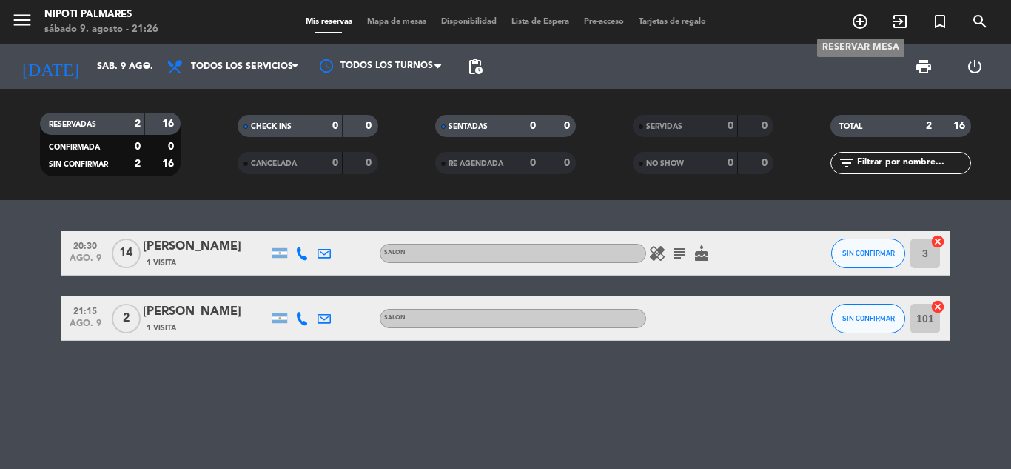
click at [857, 24] on icon "add_circle_outline" at bounding box center [860, 22] width 18 height 18
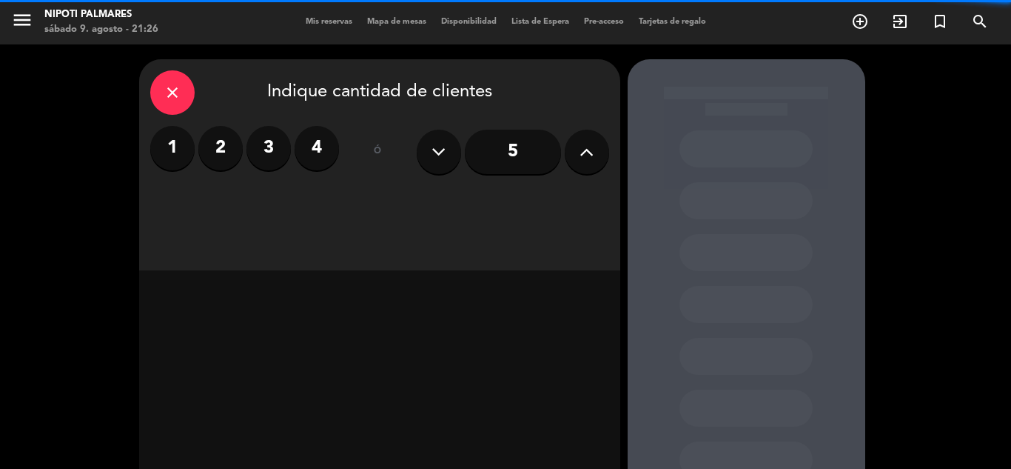
click at [436, 162] on icon at bounding box center [439, 152] width 14 height 22
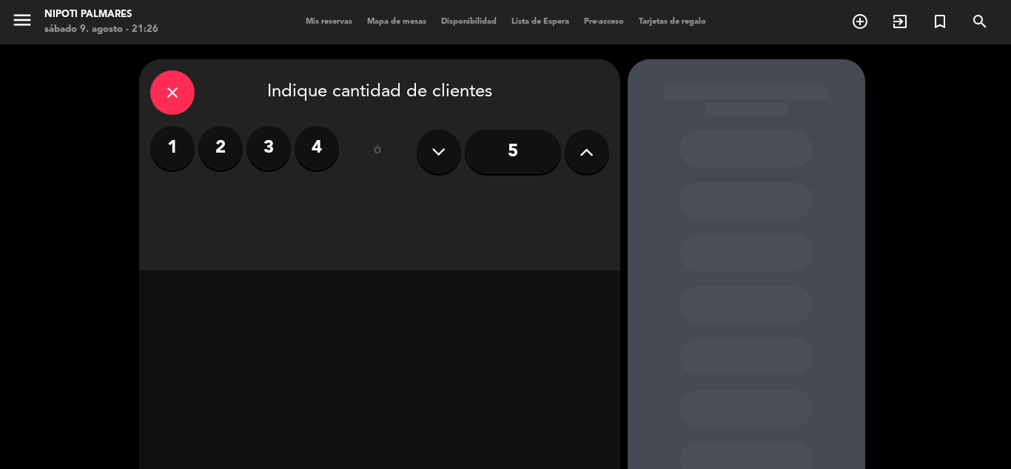
click at [437, 163] on button at bounding box center [439, 152] width 44 height 44
drag, startPoint x: 552, startPoint y: 148, endPoint x: 578, endPoint y: 153, distance: 27.0
click at [578, 153] on div "5" at bounding box center [513, 152] width 193 height 52
click at [578, 153] on button at bounding box center [587, 152] width 44 height 44
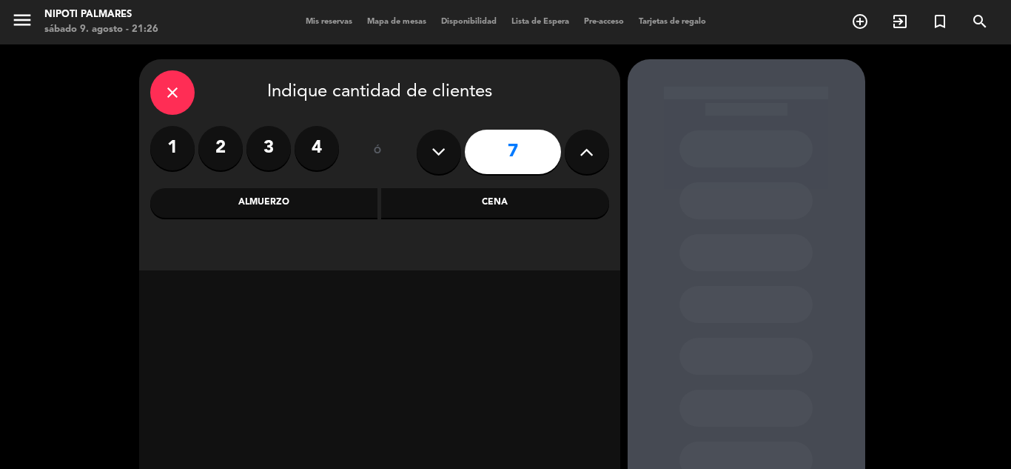
click at [449, 157] on button at bounding box center [439, 152] width 44 height 44
type input "6"
click at [324, 206] on div "Almuerzo" at bounding box center [264, 203] width 228 height 30
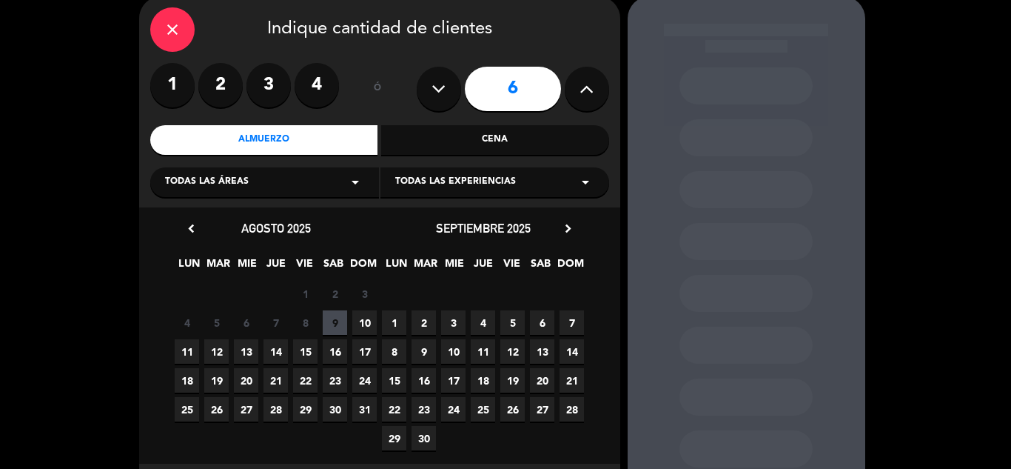
scroll to position [74, 0]
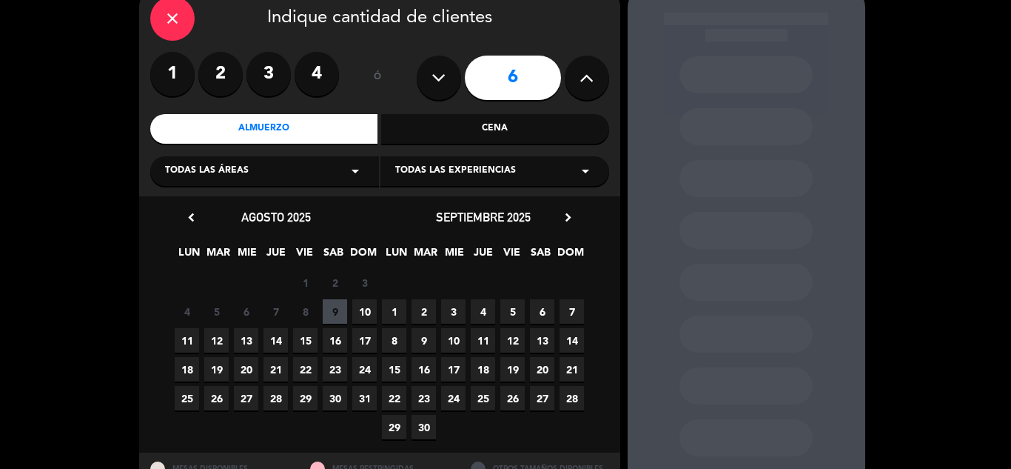
click at [359, 308] on span "10" at bounding box center [364, 311] width 24 height 24
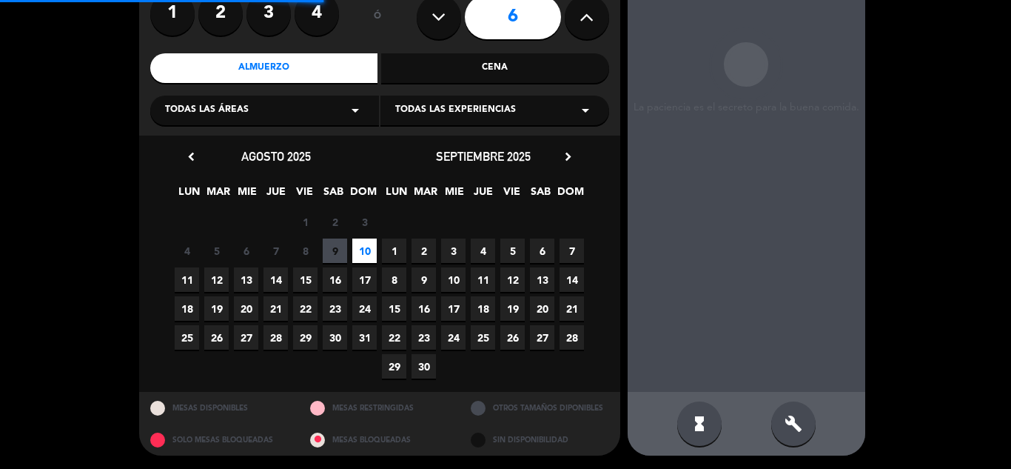
scroll to position [135, 0]
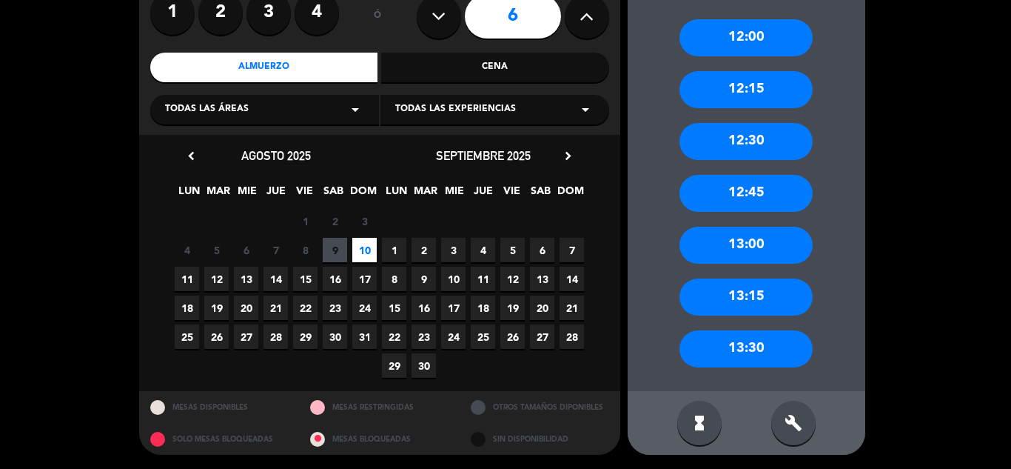
click at [735, 349] on div "13:30" at bounding box center [746, 348] width 133 height 37
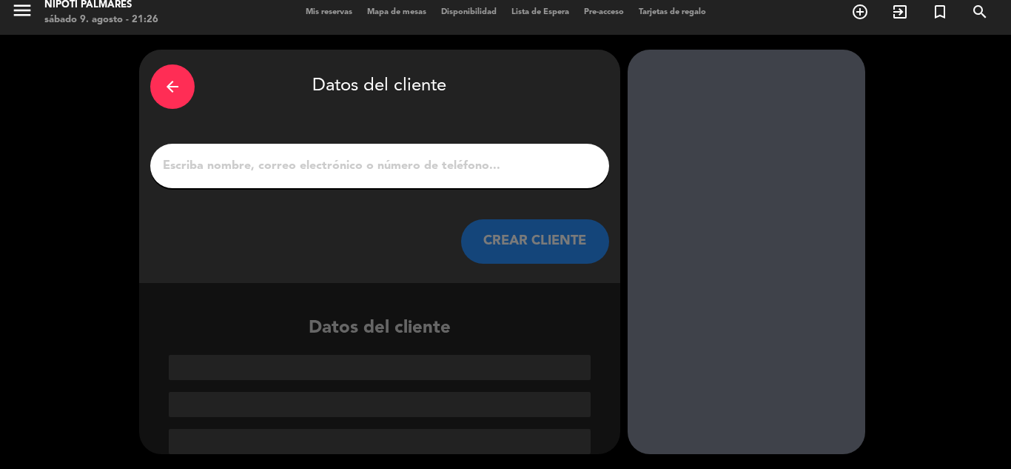
scroll to position [10, 0]
click at [316, 153] on div at bounding box center [379, 166] width 459 height 44
drag, startPoint x: 315, startPoint y: 165, endPoint x: 310, endPoint y: 175, distance: 11.6
click at [310, 175] on input "1" at bounding box center [379, 165] width 437 height 21
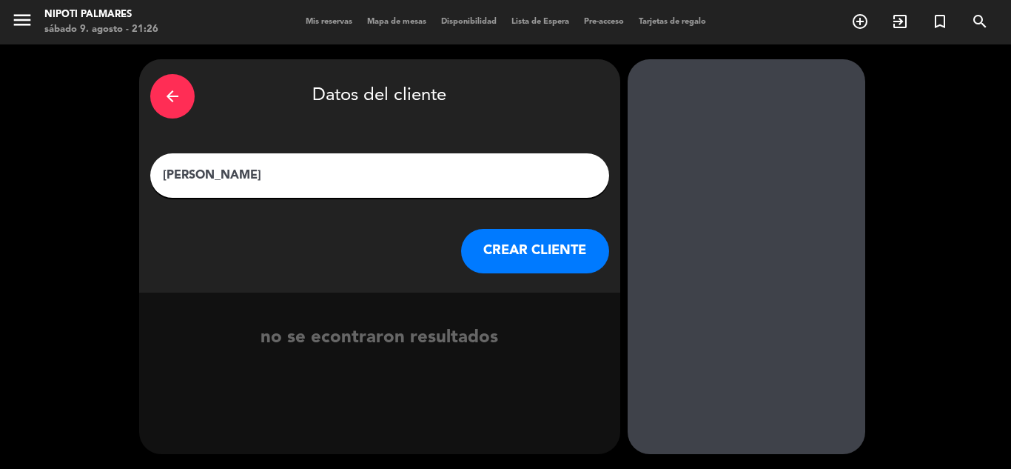
type input "[PERSON_NAME]"
click at [498, 246] on button "CREAR CLIENTE" at bounding box center [535, 251] width 148 height 44
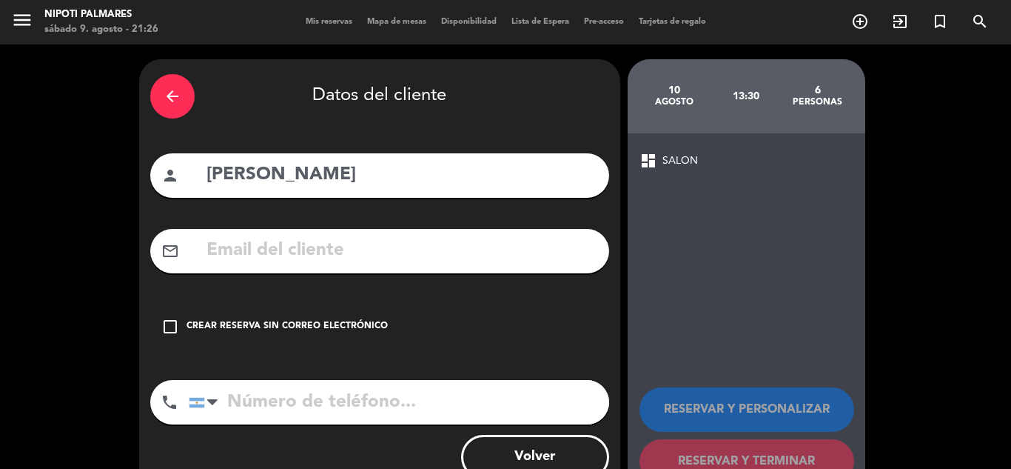
click at [260, 323] on div "Crear reserva sin correo electrónico" at bounding box center [287, 326] width 201 height 15
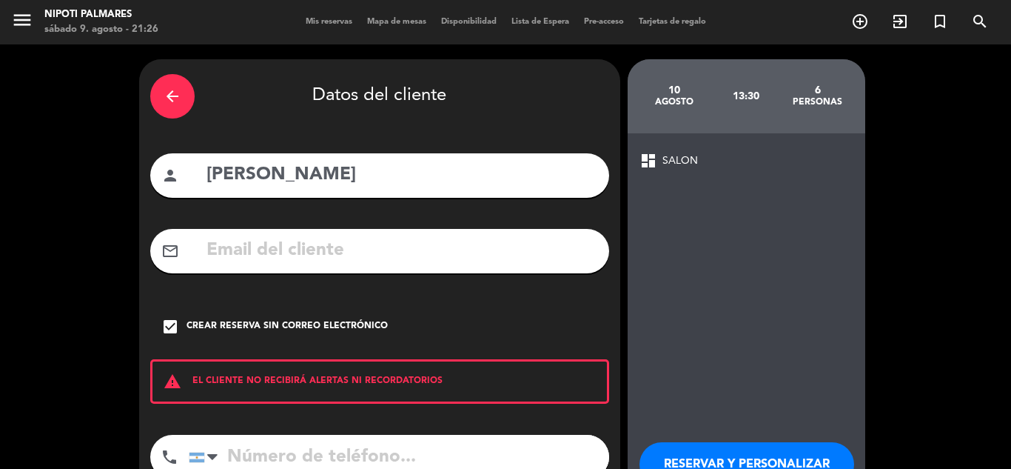
scroll to position [74, 0]
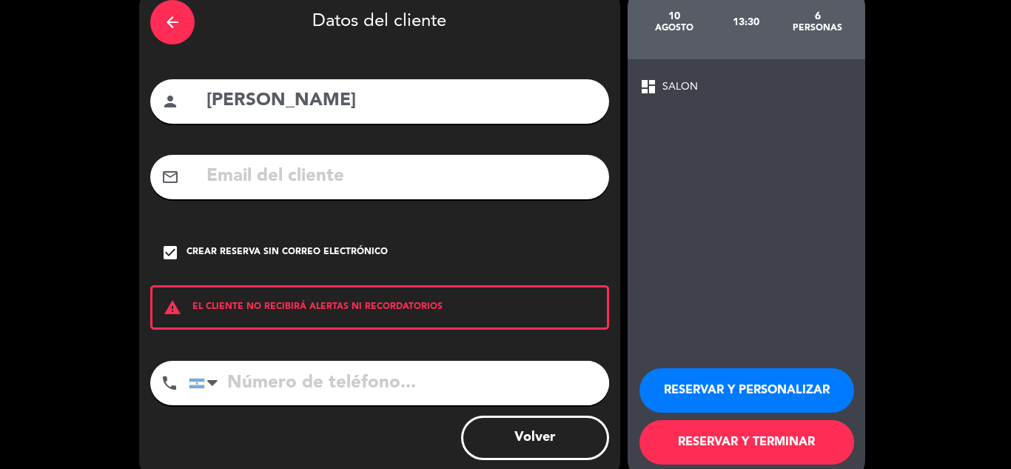
click at [273, 368] on input "tel" at bounding box center [399, 383] width 421 height 44
type input "2617056753"
click at [751, 443] on button "RESERVAR Y TERMINAR" at bounding box center [747, 442] width 215 height 44
